Goal: Find specific page/section: Find specific page/section

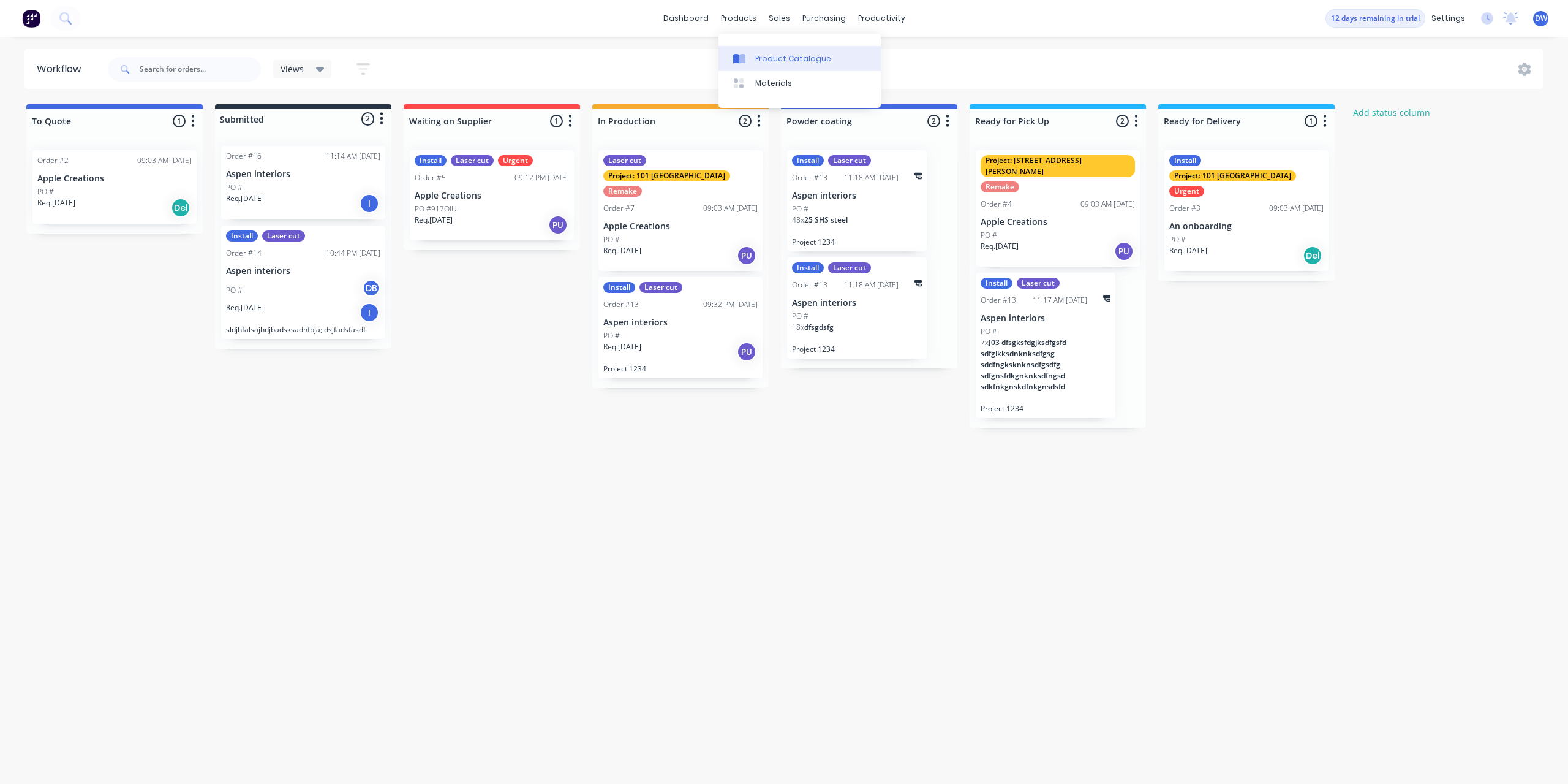
click at [742, 51] on link "Product Catalogue" at bounding box center [799, 57] width 162 height 25
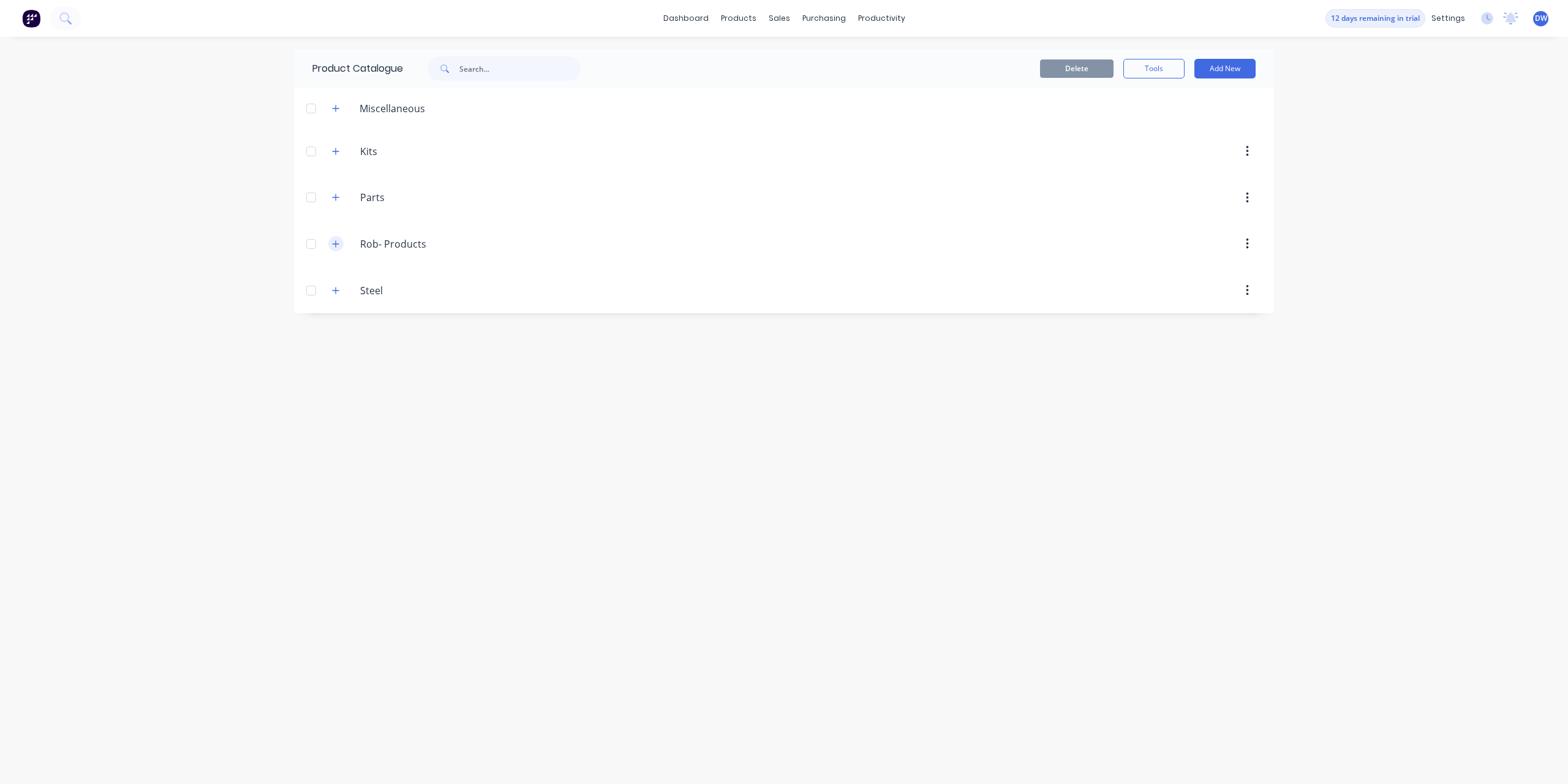
click at [333, 244] on icon "button" at bounding box center [336, 243] width 7 height 7
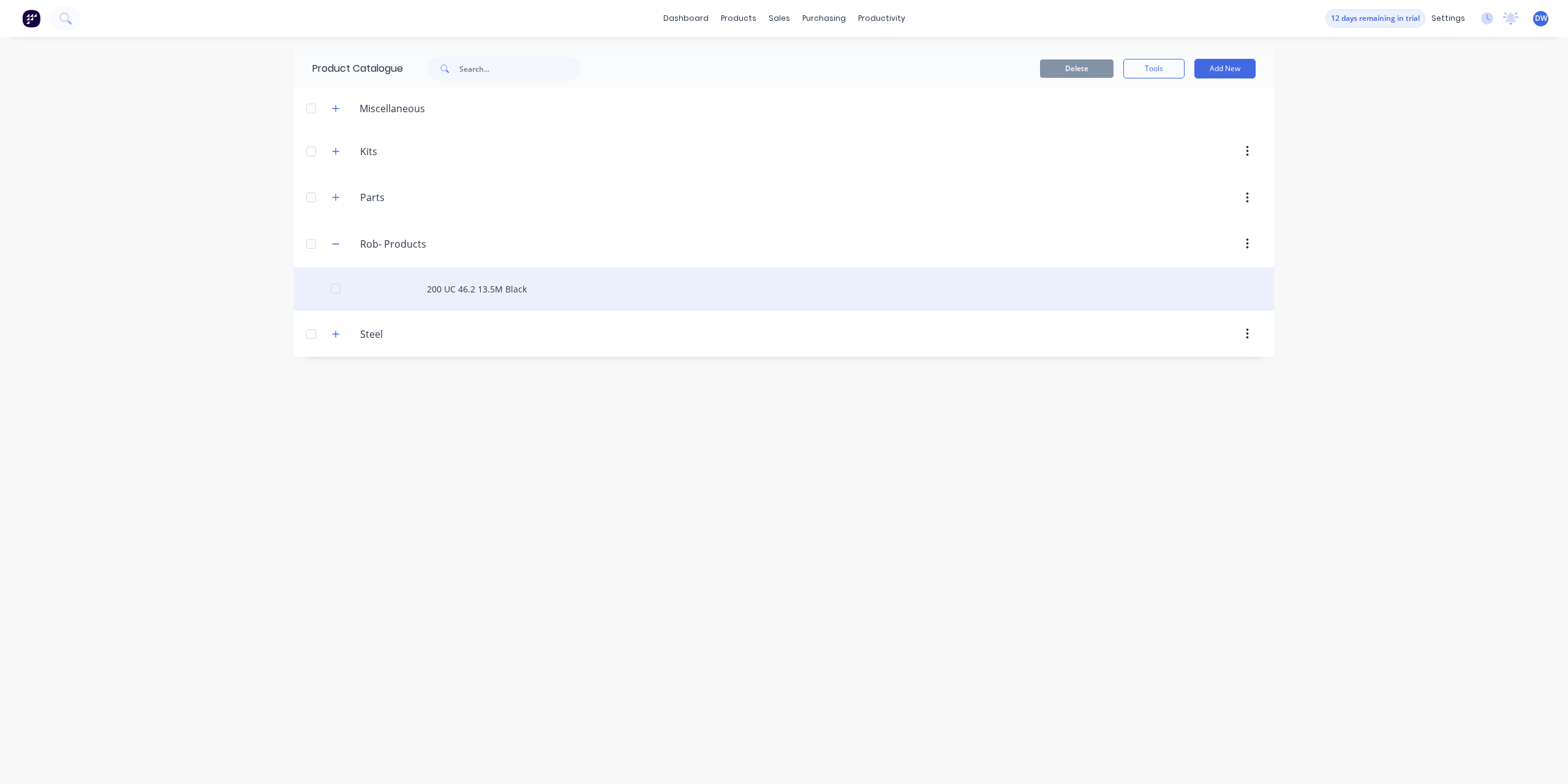
click at [449, 285] on div "200 UC 46.2 13.5M Black" at bounding box center [784, 289] width 980 height 44
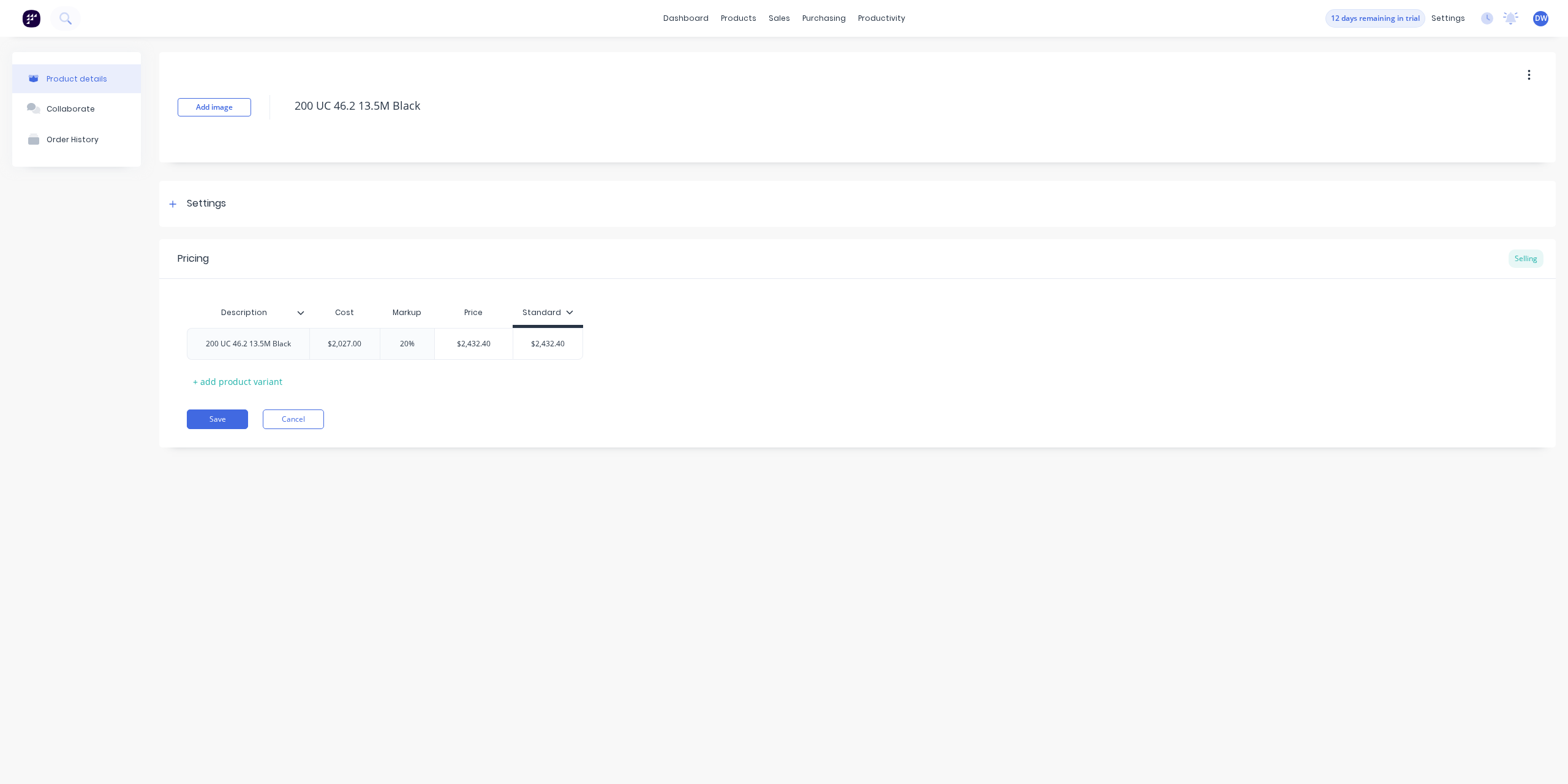
type textarea "x"
click at [302, 415] on button "Cancel" at bounding box center [293, 419] width 61 height 20
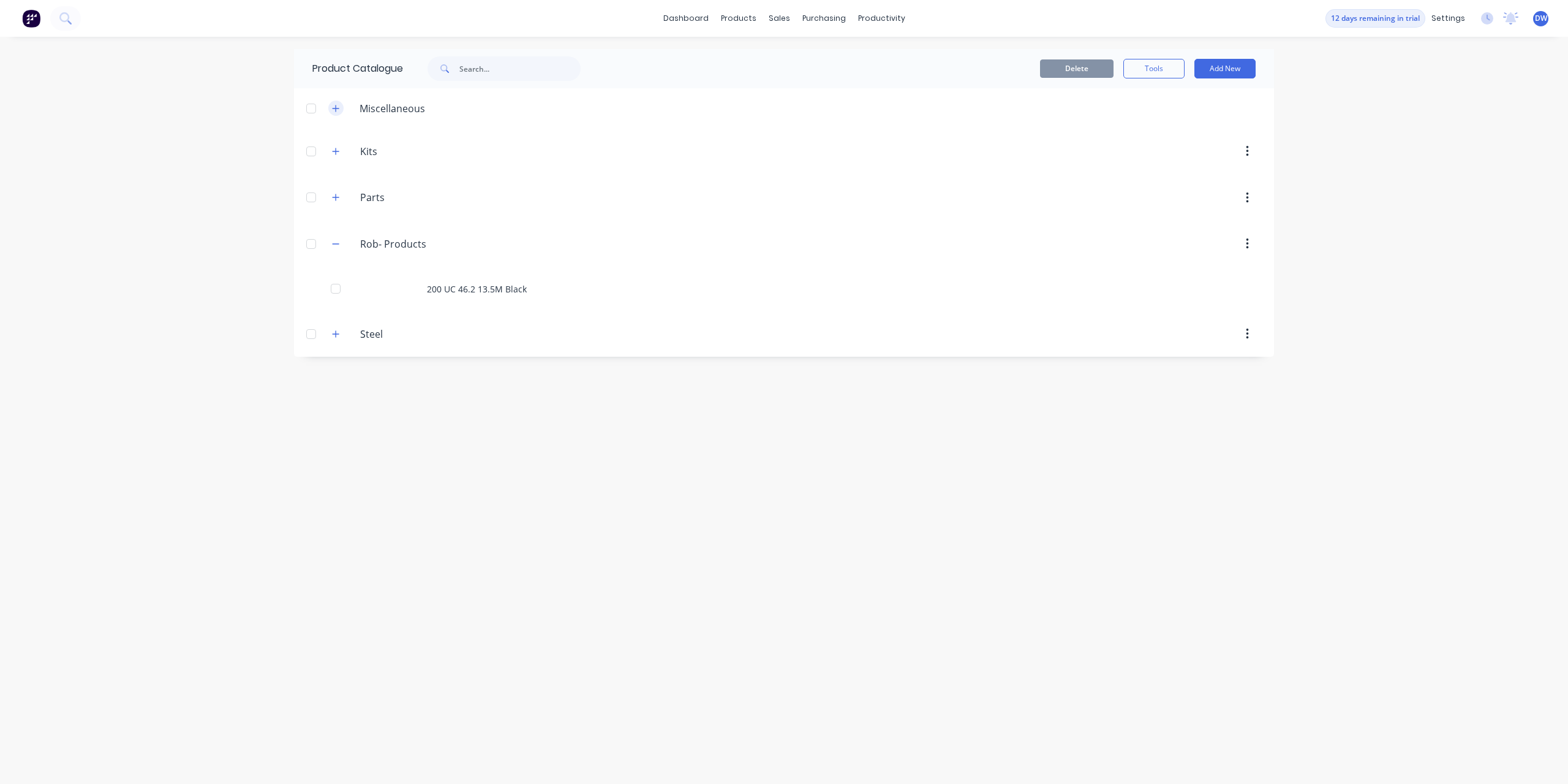
click at [338, 110] on icon "button" at bounding box center [335, 108] width 7 height 9
click at [336, 109] on icon "button" at bounding box center [335, 108] width 7 height 9
click at [332, 154] on button "button" at bounding box center [335, 151] width 15 height 15
click at [335, 154] on icon "button" at bounding box center [335, 151] width 7 height 9
click at [338, 201] on icon "button" at bounding box center [335, 197] width 7 height 9
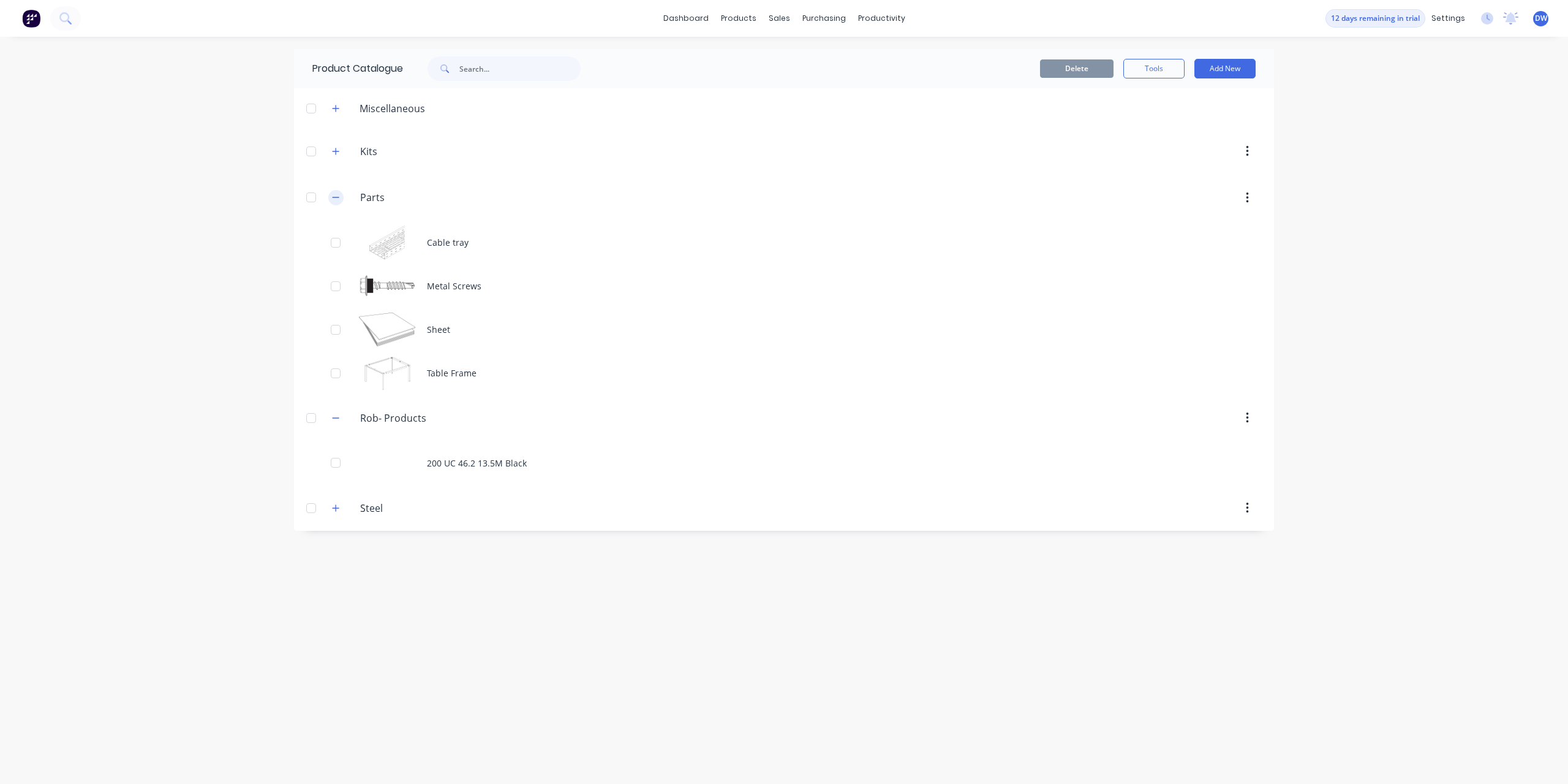
click at [338, 201] on icon "button" at bounding box center [335, 197] width 7 height 9
click at [335, 332] on icon "button" at bounding box center [335, 334] width 7 height 9
click at [335, 334] on icon "button" at bounding box center [336, 333] width 7 height 1
click at [778, 57] on icon at bounding box center [783, 58] width 11 height 11
